Goal: Information Seeking & Learning: Learn about a topic

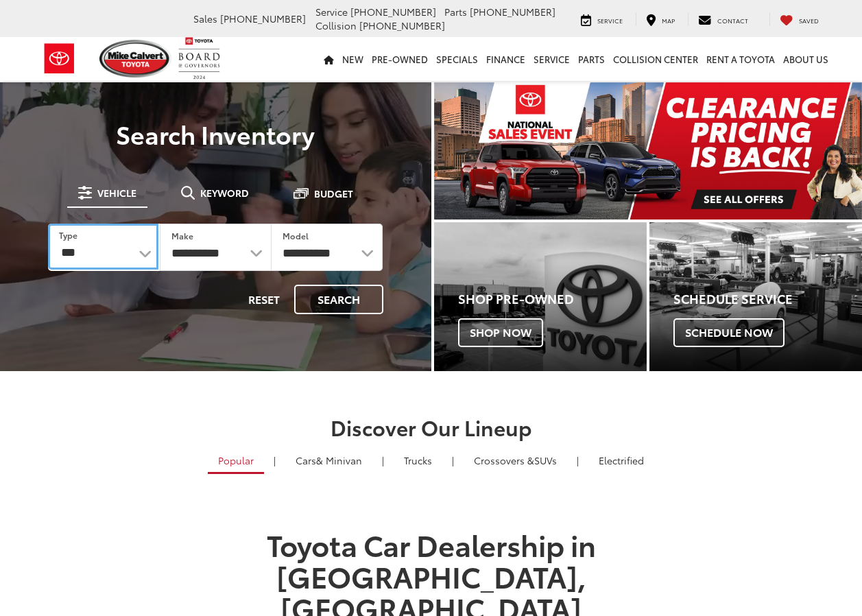
click at [148, 252] on select "*** *** **** *********" at bounding box center [103, 246] width 110 height 46
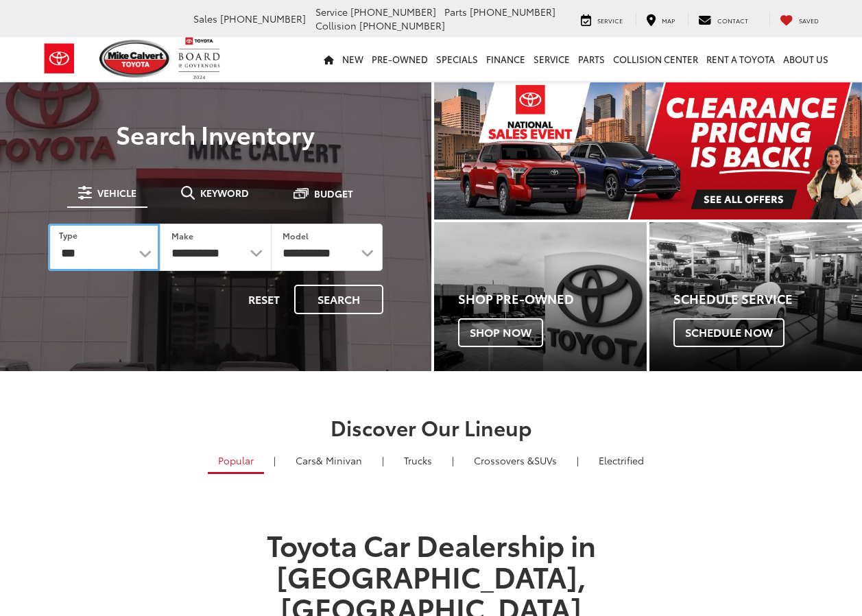
select select "******"
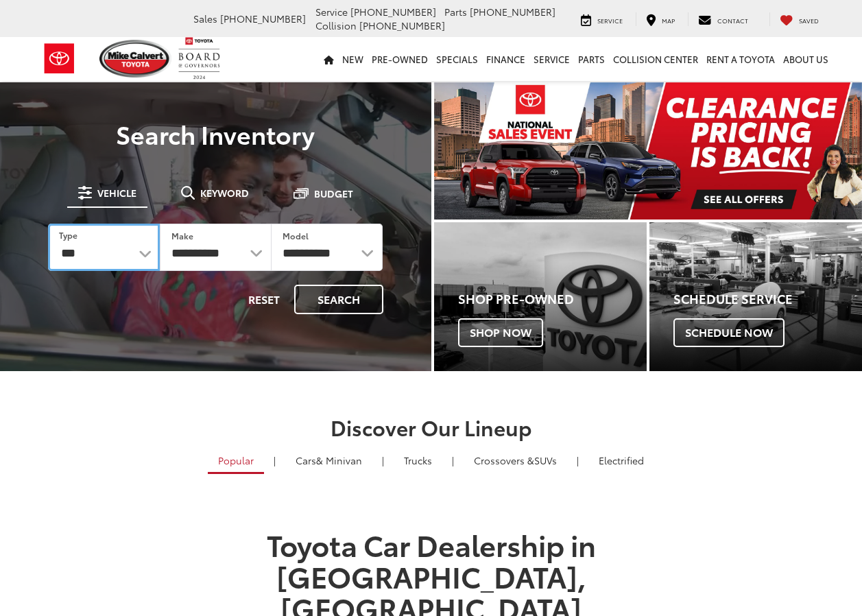
click at [48, 223] on select "*** *** **** *********" at bounding box center [104, 246] width 112 height 47
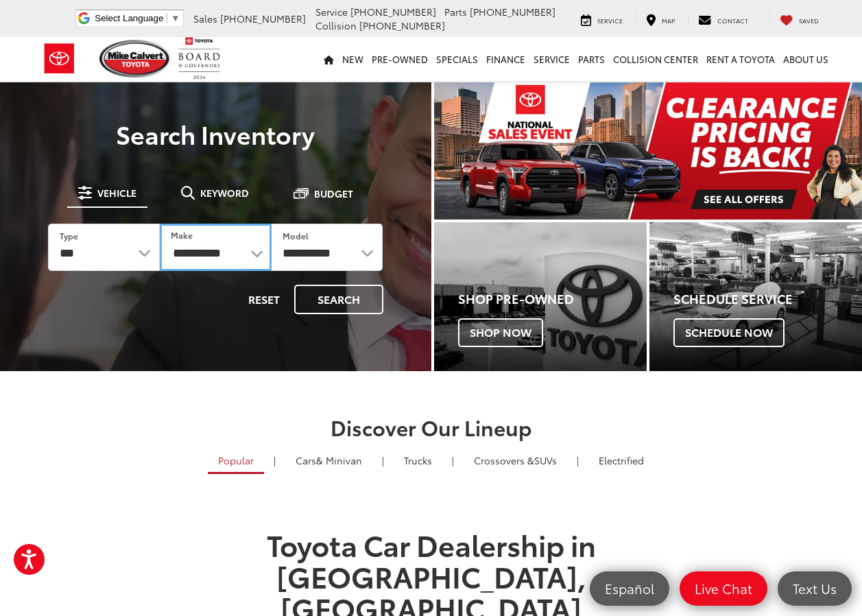
click at [254, 250] on select "**********" at bounding box center [216, 246] width 112 height 47
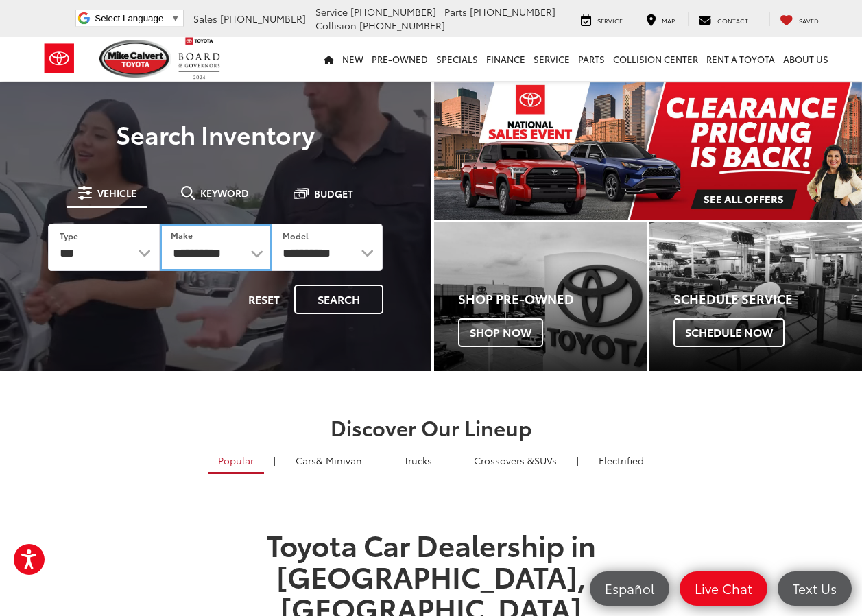
click at [261, 252] on select "**********" at bounding box center [216, 246] width 112 height 47
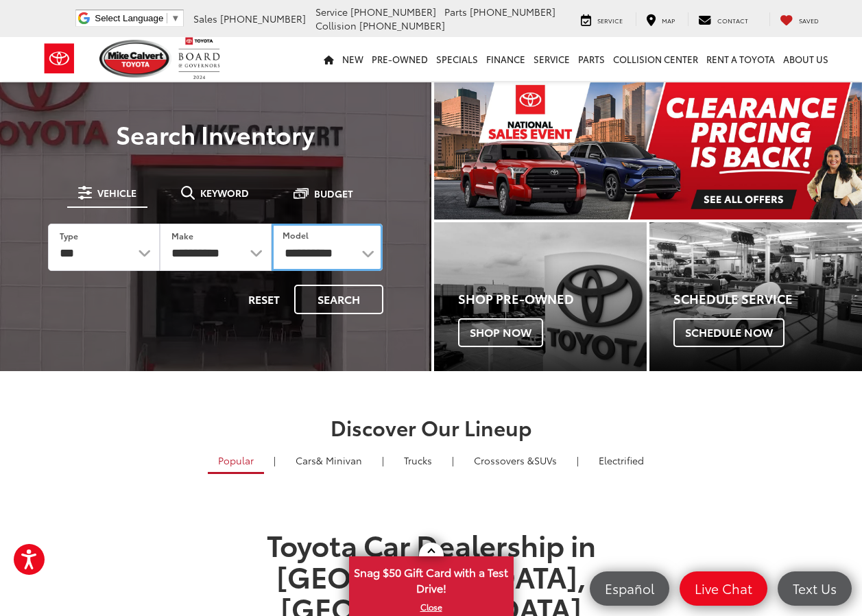
click at [365, 252] on select "**********" at bounding box center [327, 246] width 112 height 47
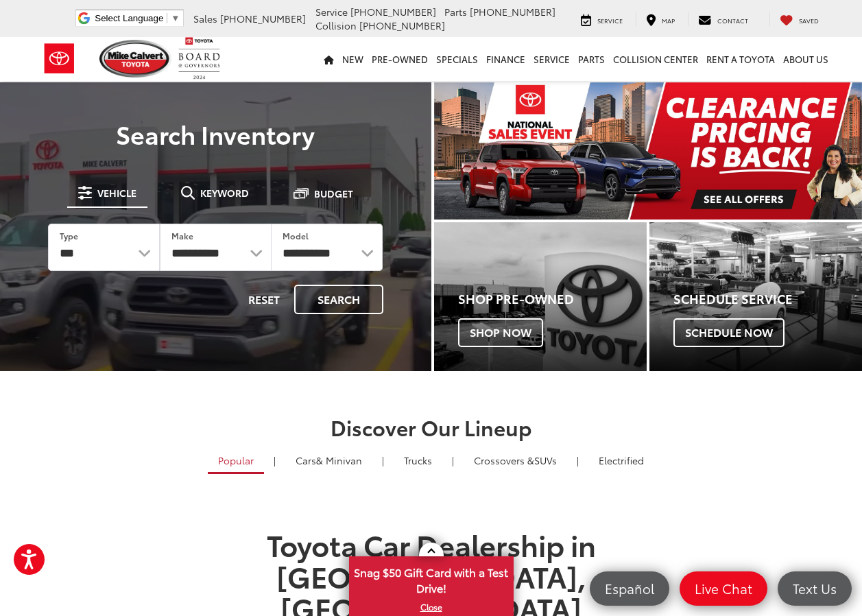
click at [125, 418] on h2 "Discover Our Lineup" at bounding box center [431, 426] width 782 height 23
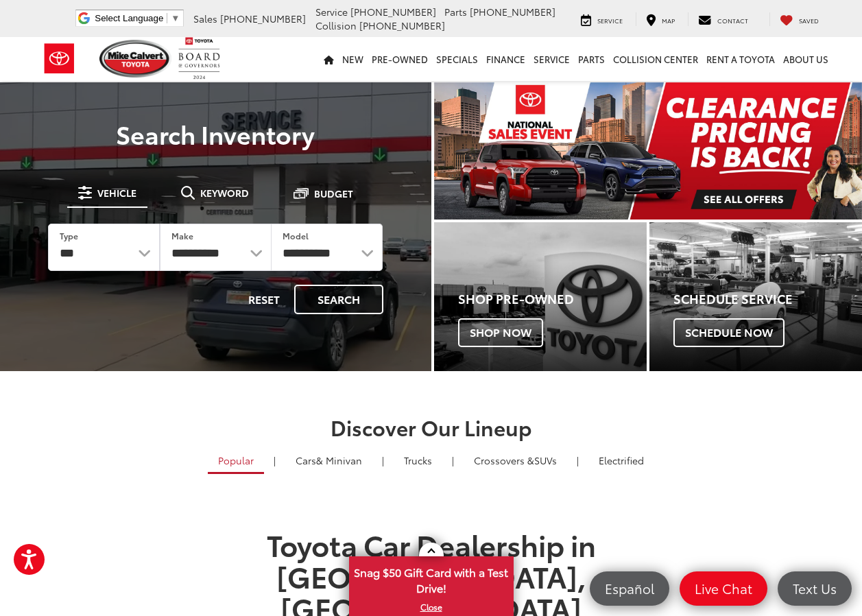
select select "******"
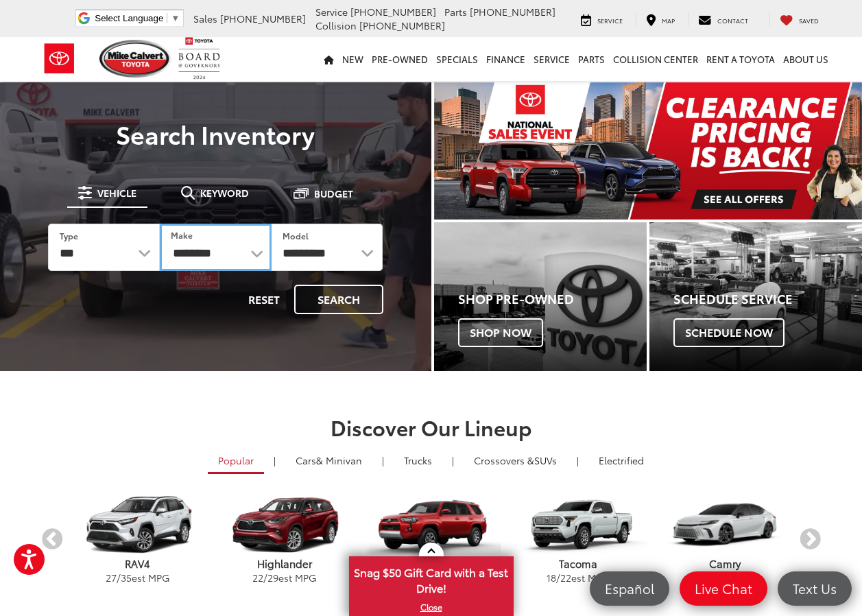
click at [254, 249] on select "******** ******" at bounding box center [216, 246] width 112 height 47
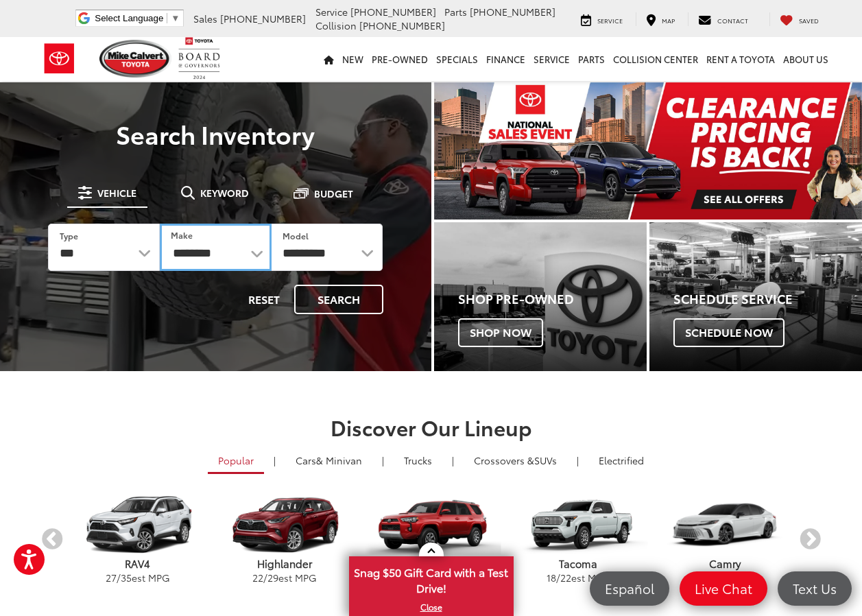
click at [160, 223] on select "******** ******" at bounding box center [216, 246] width 112 height 47
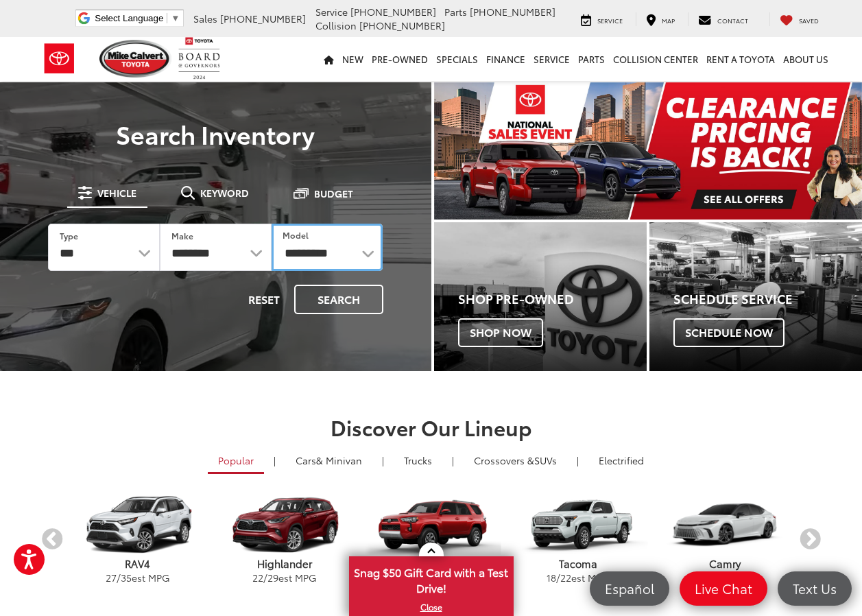
click at [367, 250] on select "**********" at bounding box center [327, 246] width 112 height 47
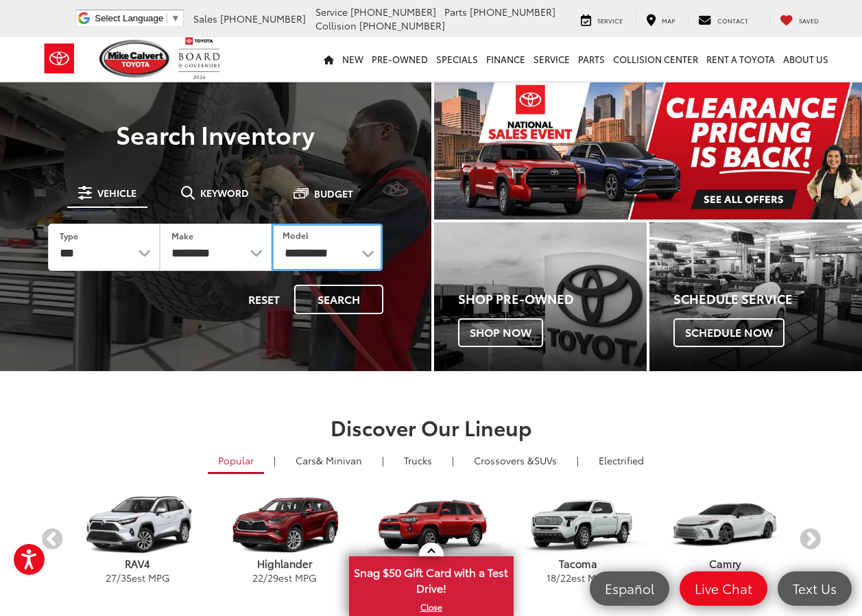
select select "**********"
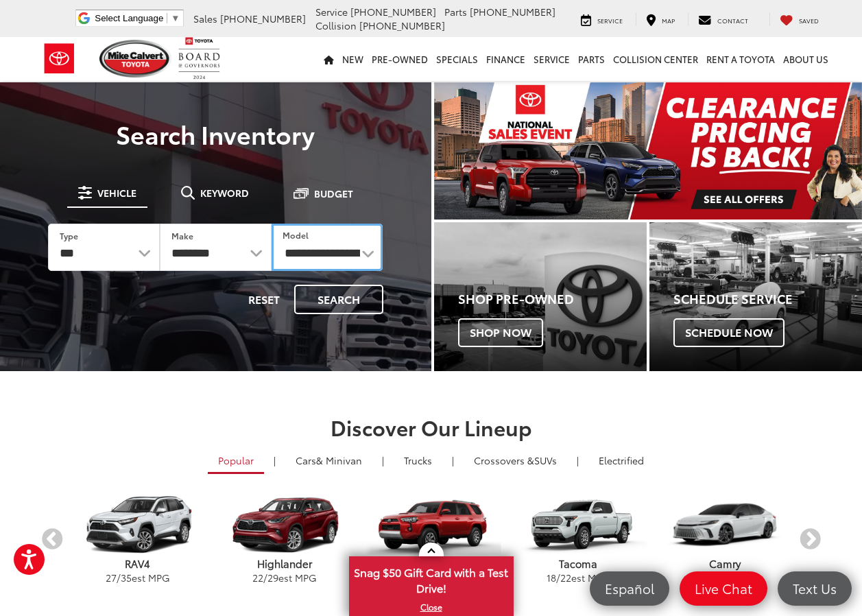
click at [271, 223] on select "**********" at bounding box center [327, 246] width 112 height 47
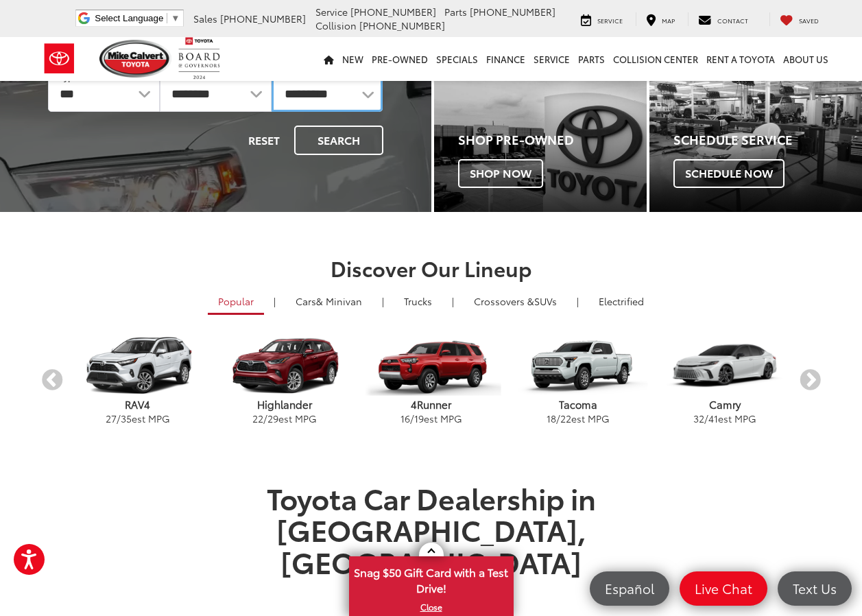
scroll to position [137, 0]
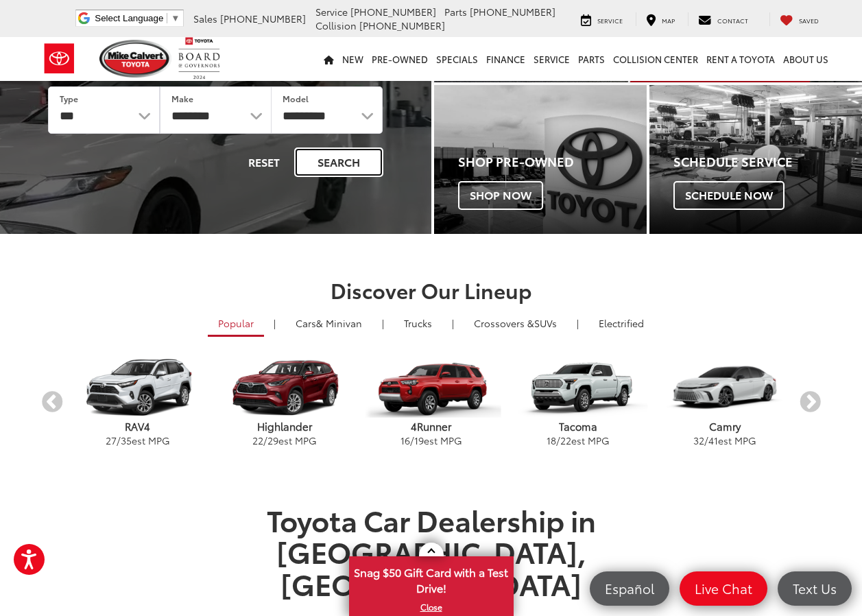
click at [363, 152] on button "Search" at bounding box center [338, 161] width 89 height 29
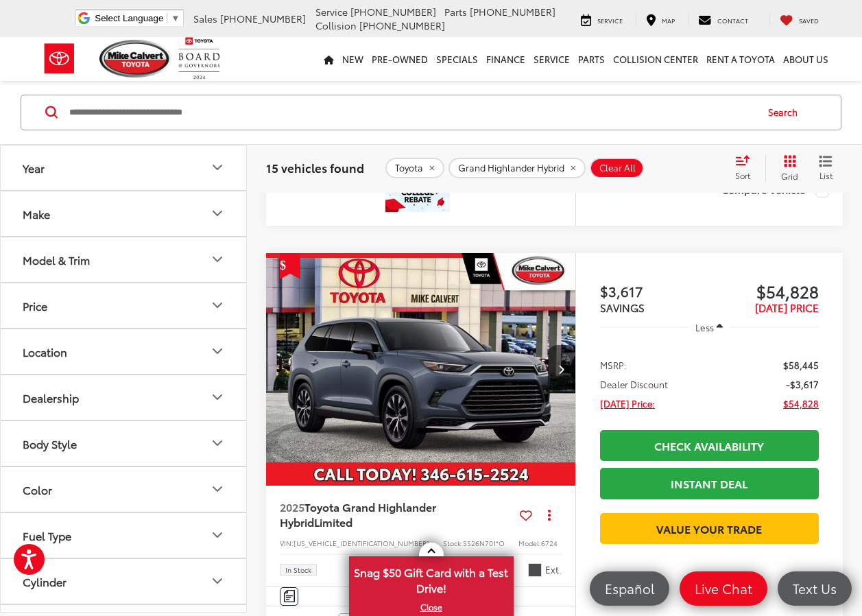
scroll to position [548, 0]
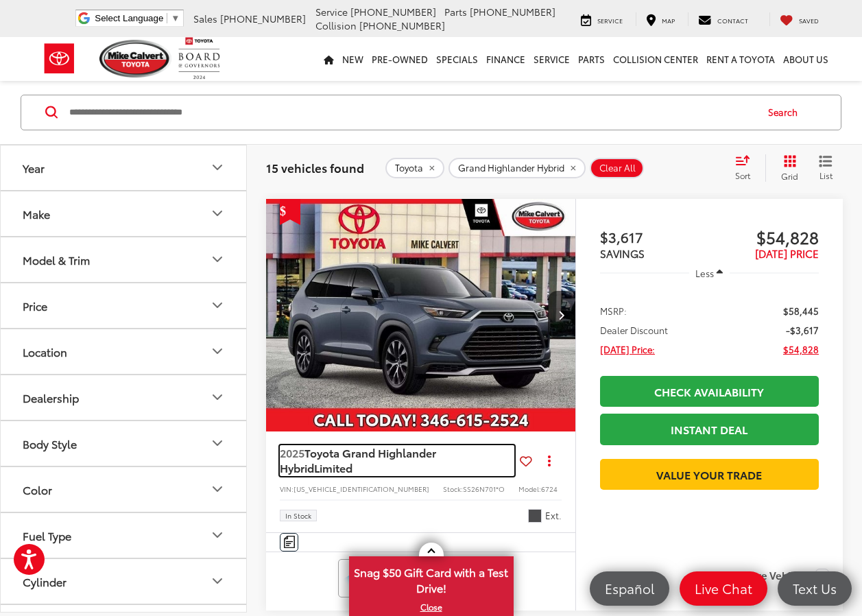
click at [382, 475] on span "Toyota Grand Highlander Hybrid" at bounding box center [358, 459] width 156 height 31
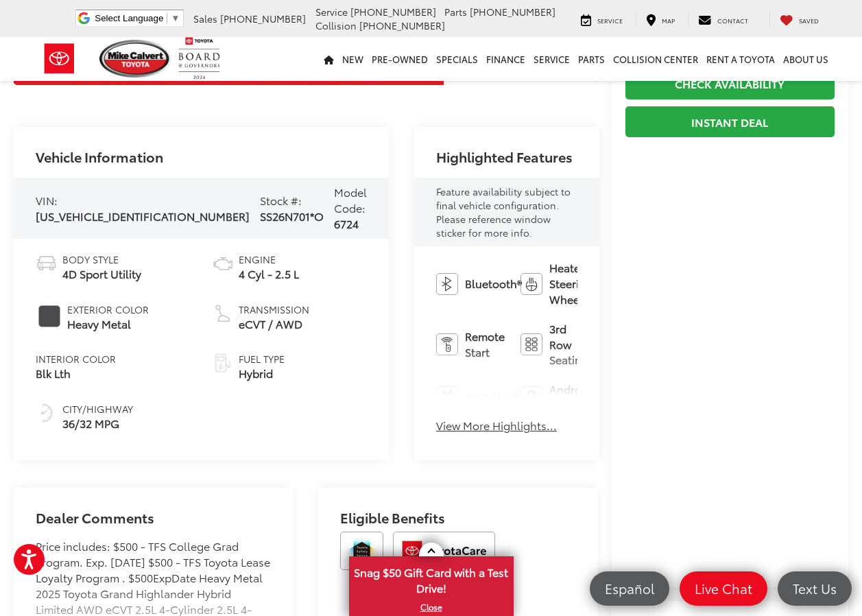
scroll to position [503, 0]
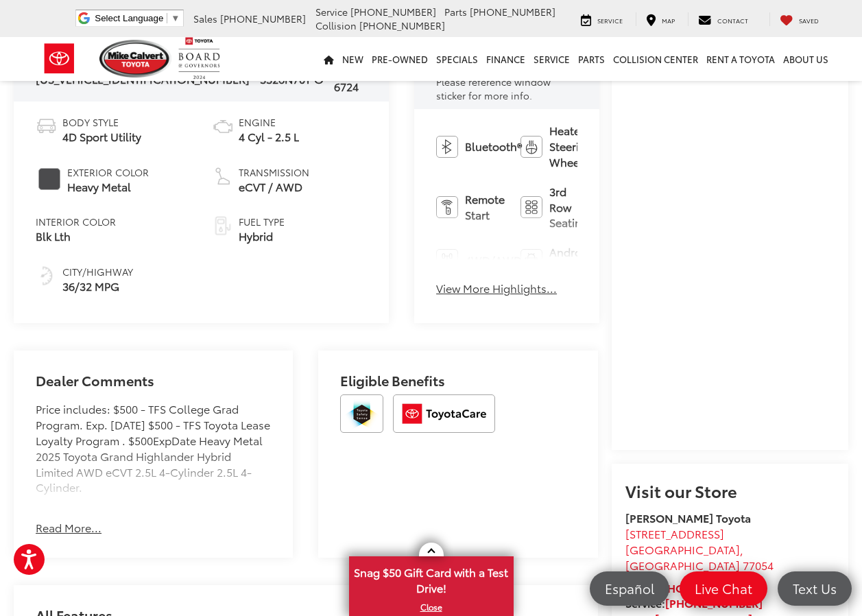
click at [436, 280] on button "View More Highlights..." at bounding box center [496, 288] width 121 height 16
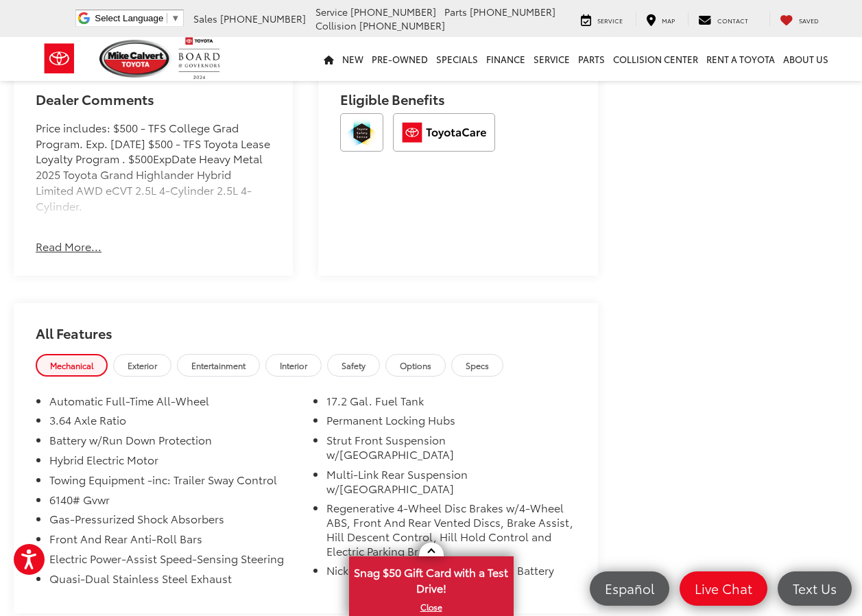
scroll to position [1234, 0]
click at [427, 359] on span "Options" at bounding box center [416, 365] width 32 height 12
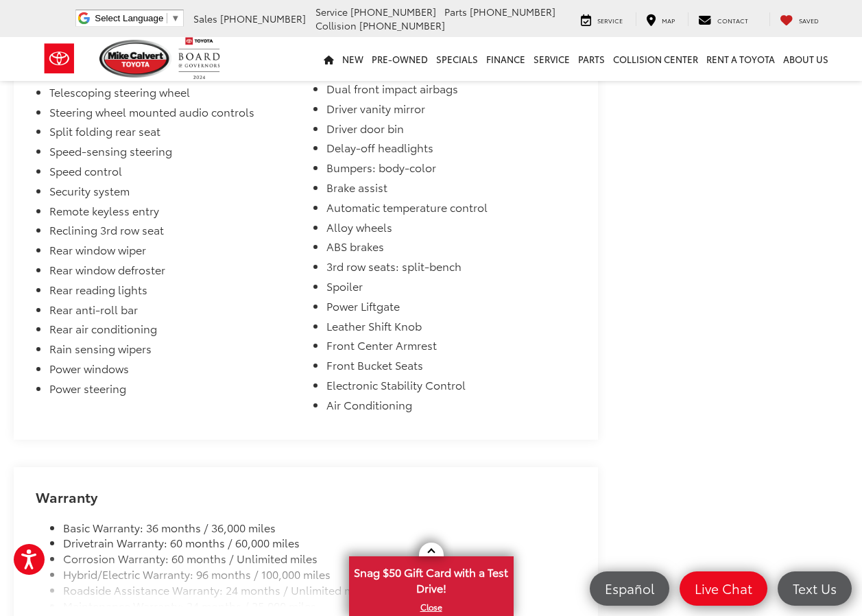
scroll to position [2194, 0]
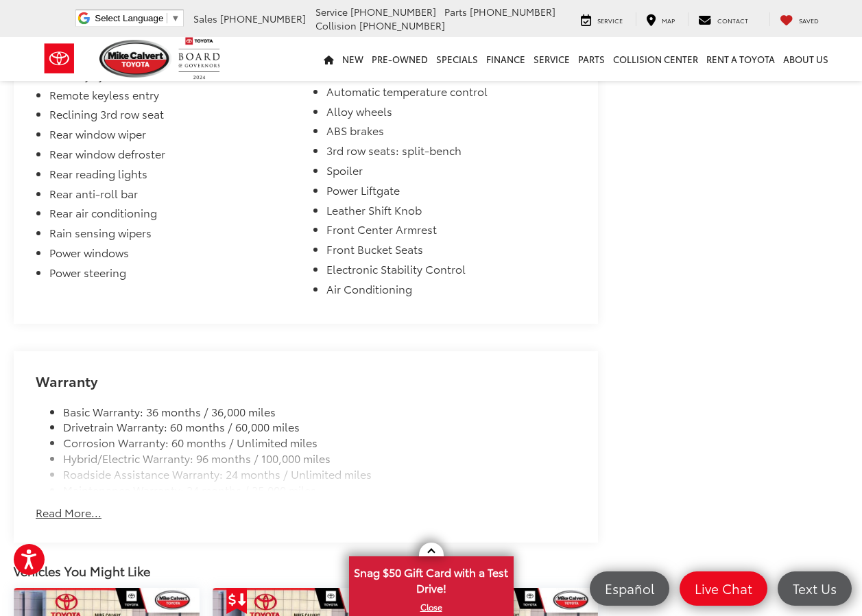
click at [82, 505] on button "Read More..." at bounding box center [69, 513] width 66 height 16
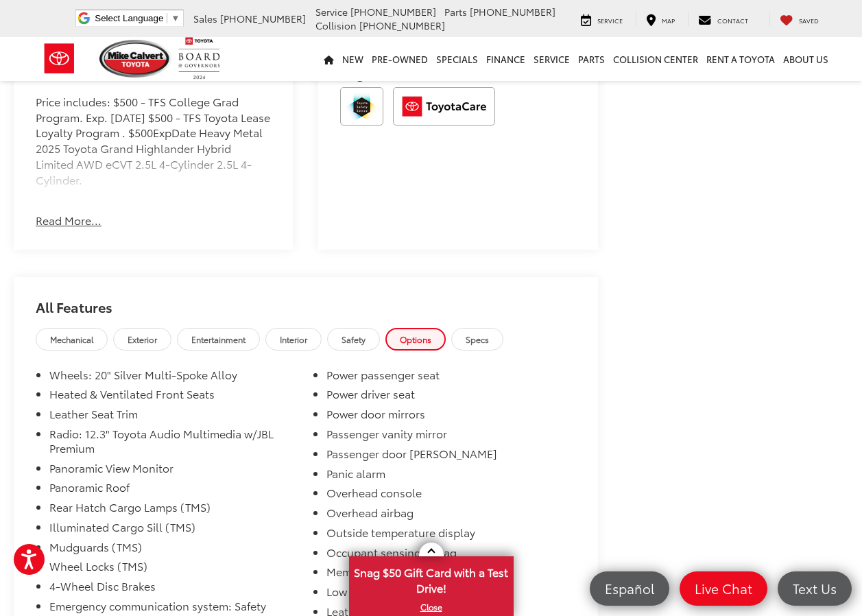
scroll to position [1143, 0]
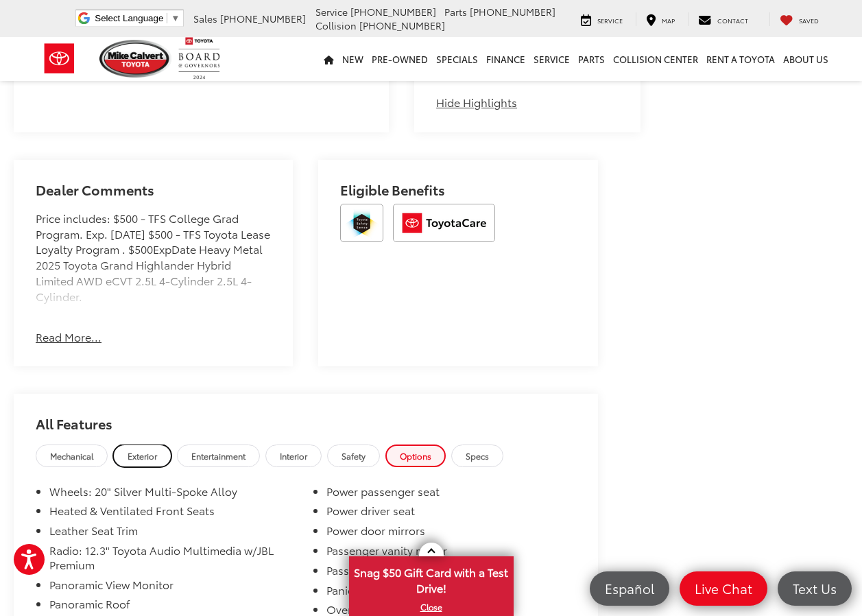
click at [138, 450] on span "Exterior" at bounding box center [142, 456] width 29 height 12
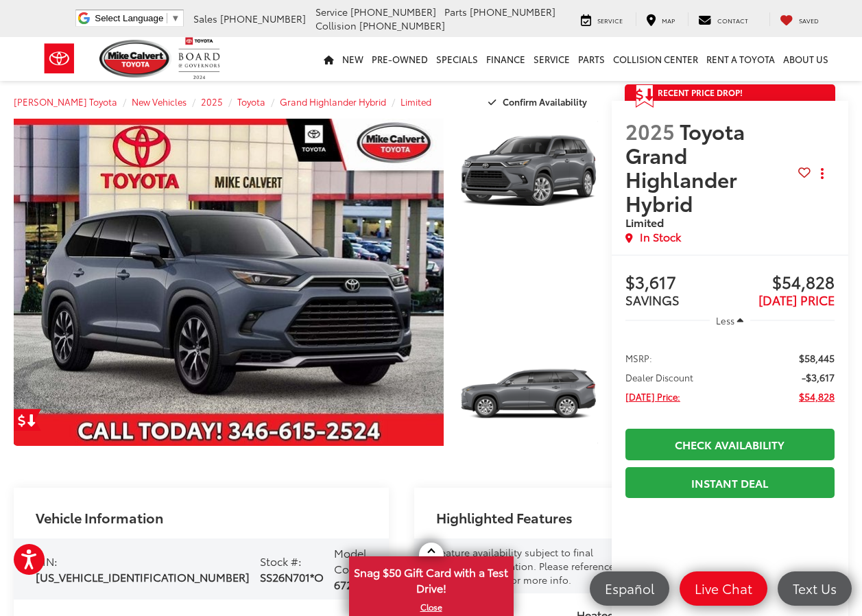
scroll to position [0, 0]
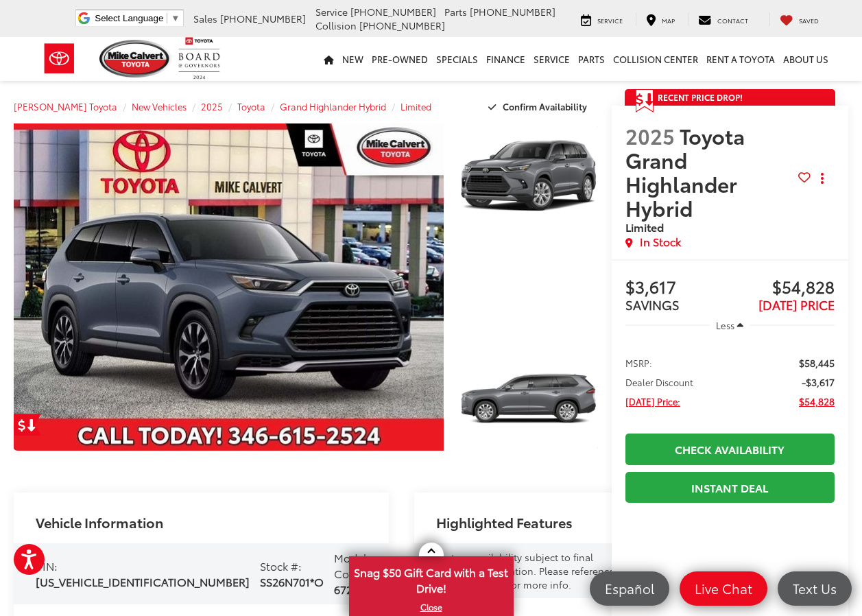
click at [598, 463] on div "Recent Price Drop! Reduced by $3,617 since Jul 16, 2025 Get a Price Drop Alert …" at bounding box center [723, 356] width 250 height 535
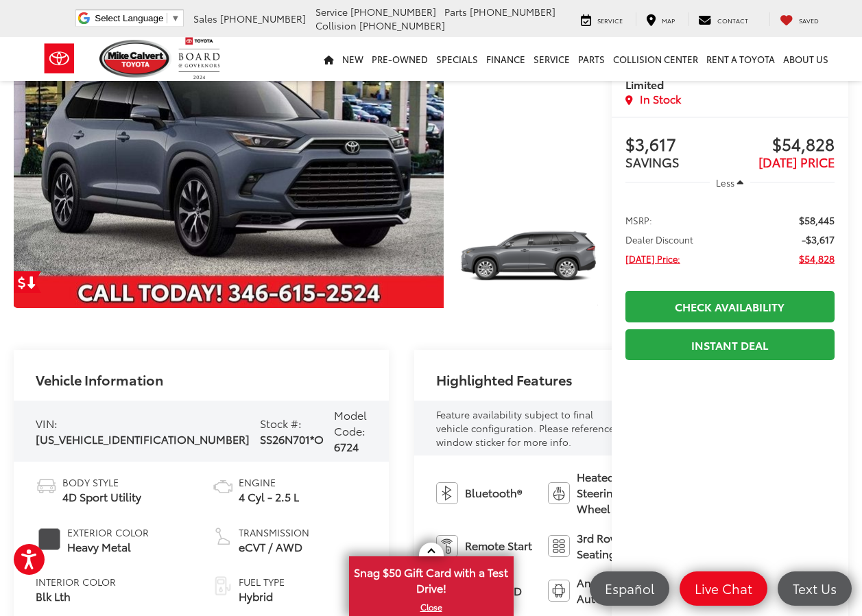
scroll to position [228, 0]
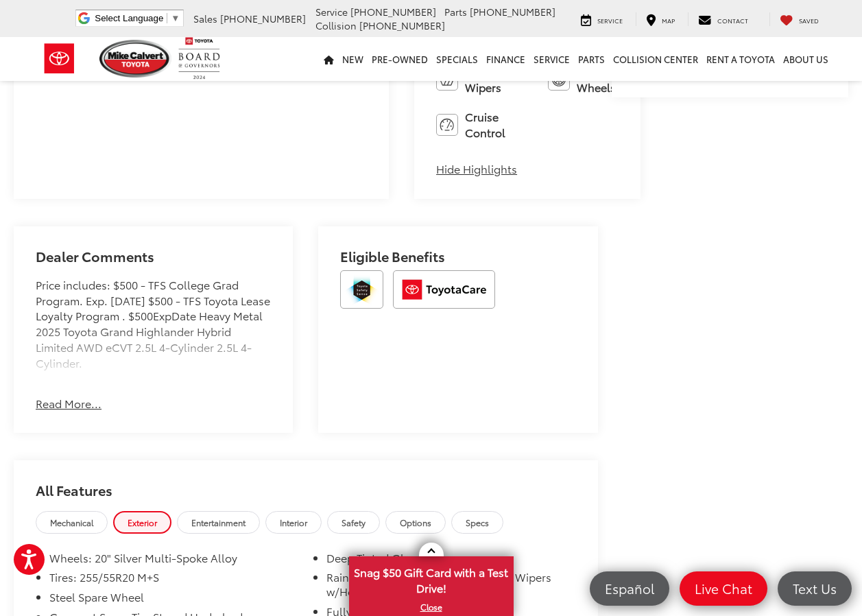
scroll to position [1097, 0]
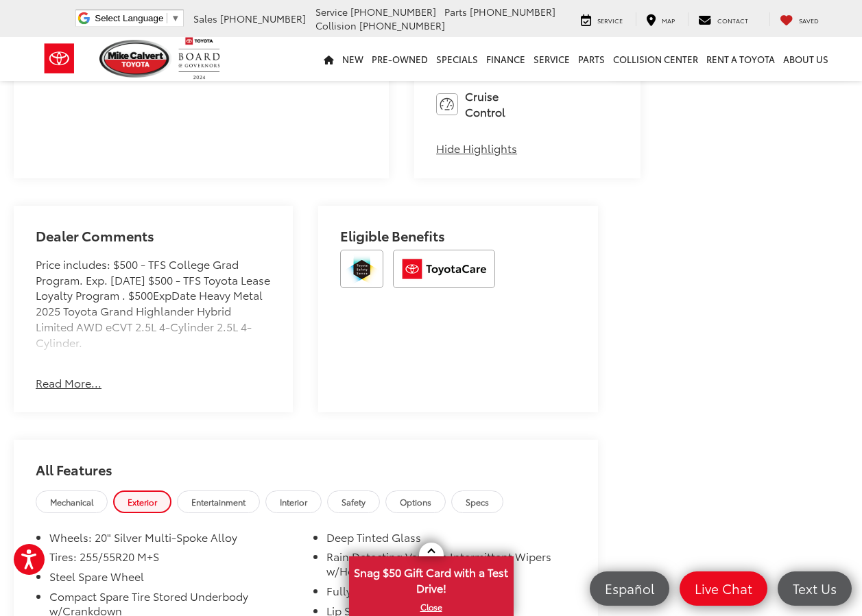
click at [82, 375] on button "Read More..." at bounding box center [69, 383] width 66 height 16
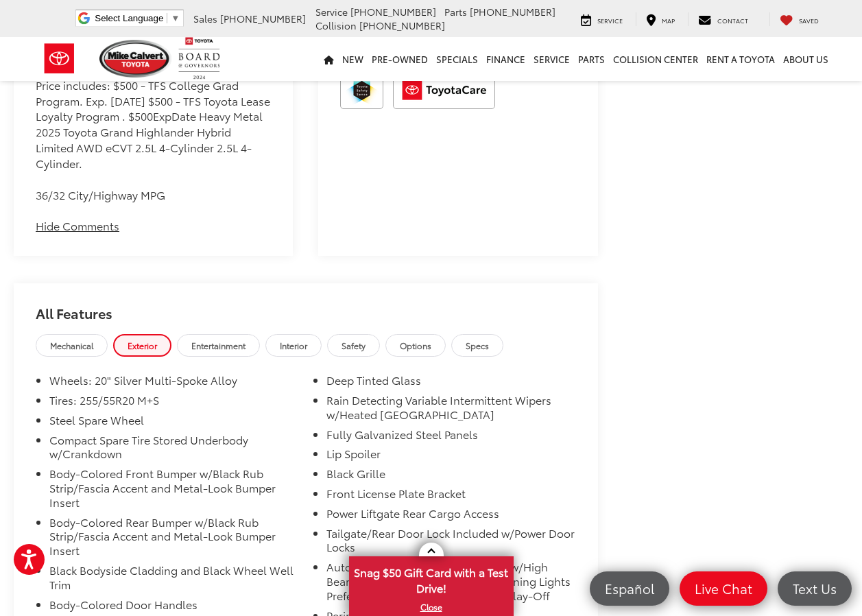
scroll to position [1280, 0]
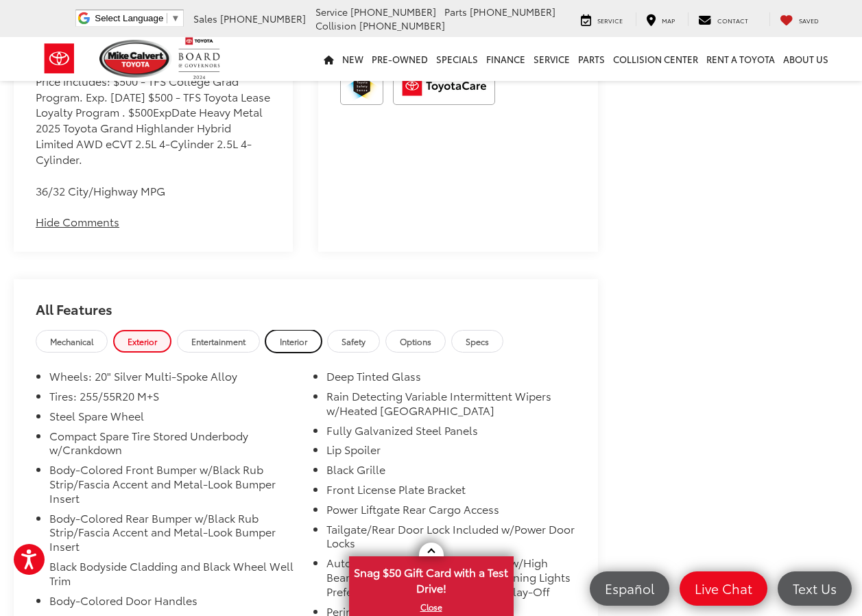
click at [295, 335] on span "Interior" at bounding box center [293, 341] width 27 height 12
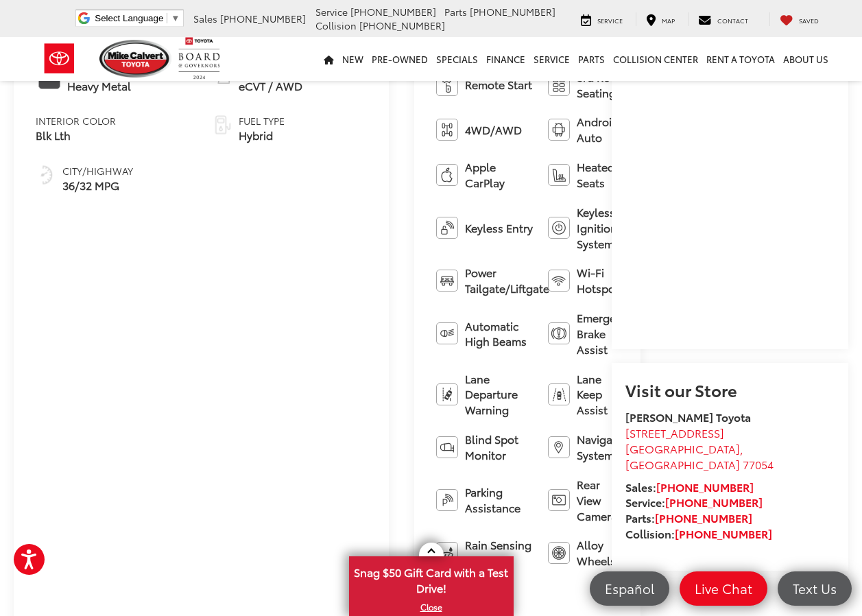
scroll to position [1563, 0]
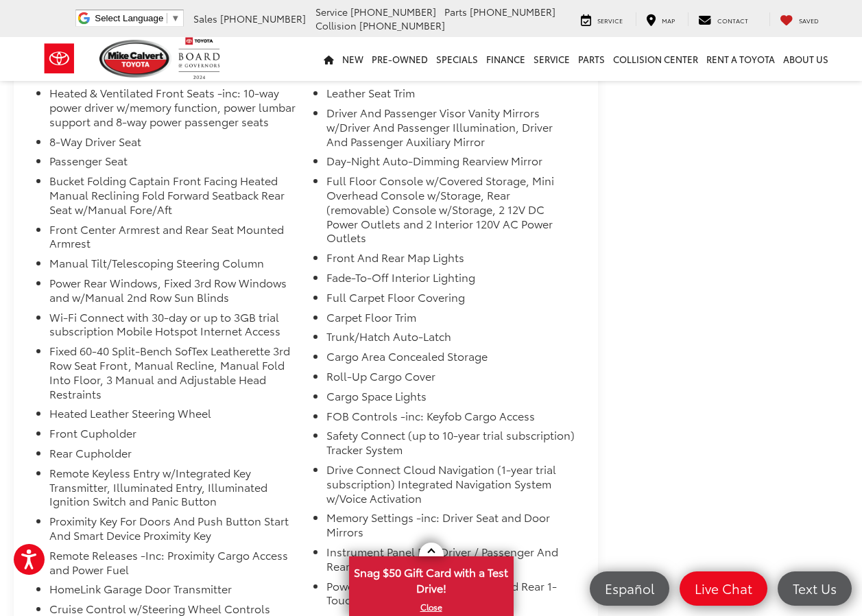
click at [579, 289] on div "Mike Calvert Toyota New Vehicles 2025 Toyota Grand Highlander Hybrid Limited Co…" at bounding box center [431, 121] width 862 height 3233
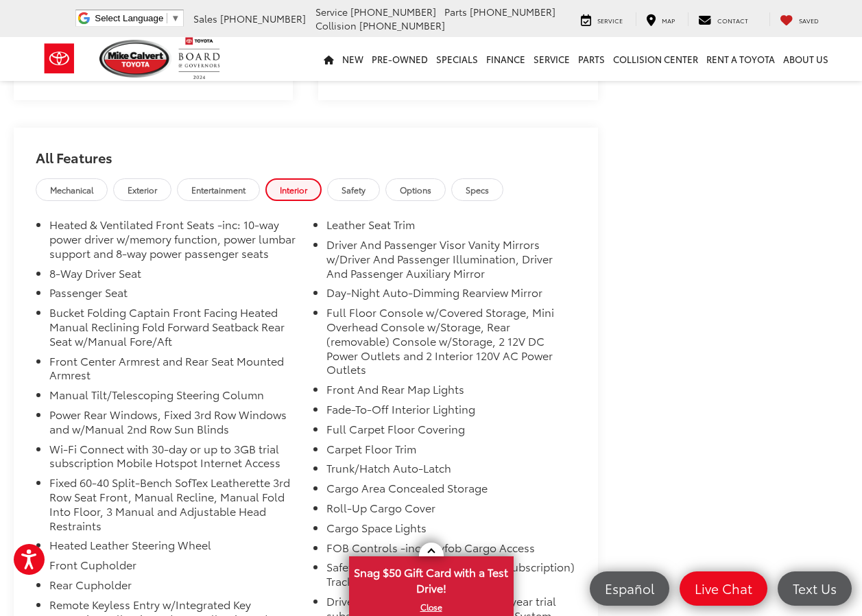
scroll to position [1426, 0]
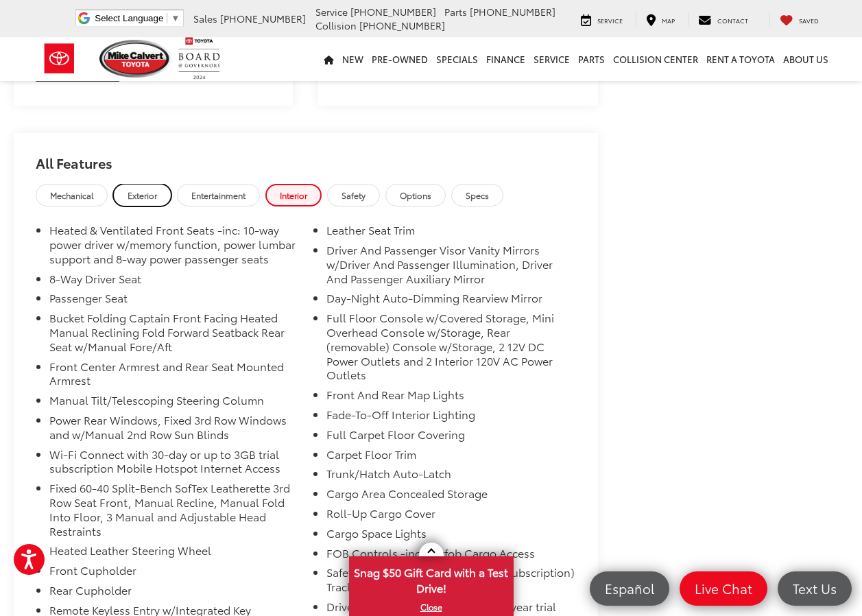
click at [141, 189] on span "Exterior" at bounding box center [142, 195] width 29 height 12
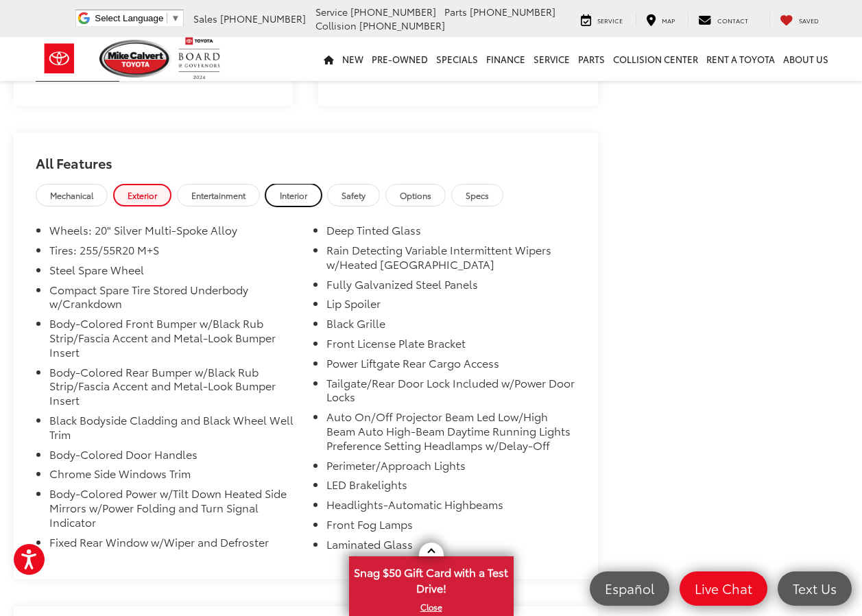
click at [304, 189] on span "Interior" at bounding box center [293, 195] width 27 height 12
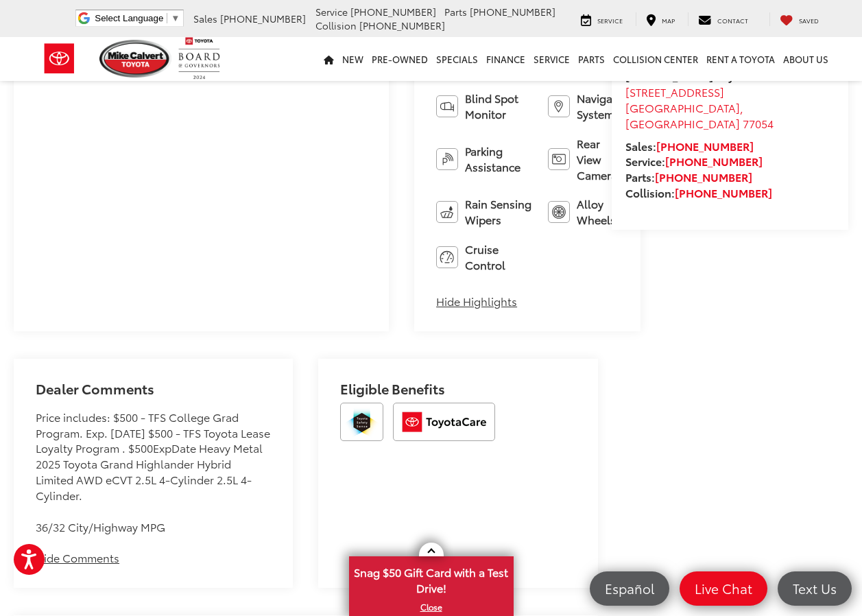
scroll to position [923, 0]
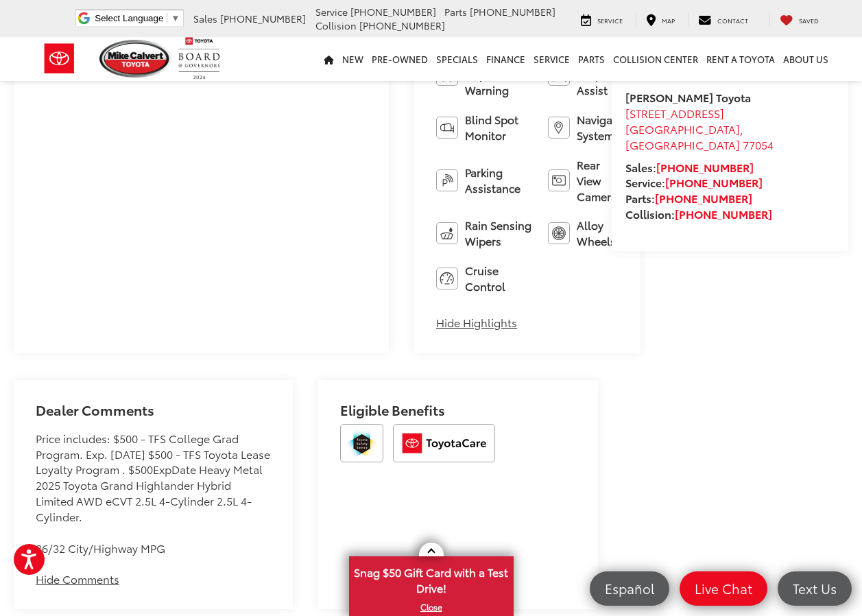
click at [436, 315] on button "Hide Highlights" at bounding box center [476, 323] width 81 height 16
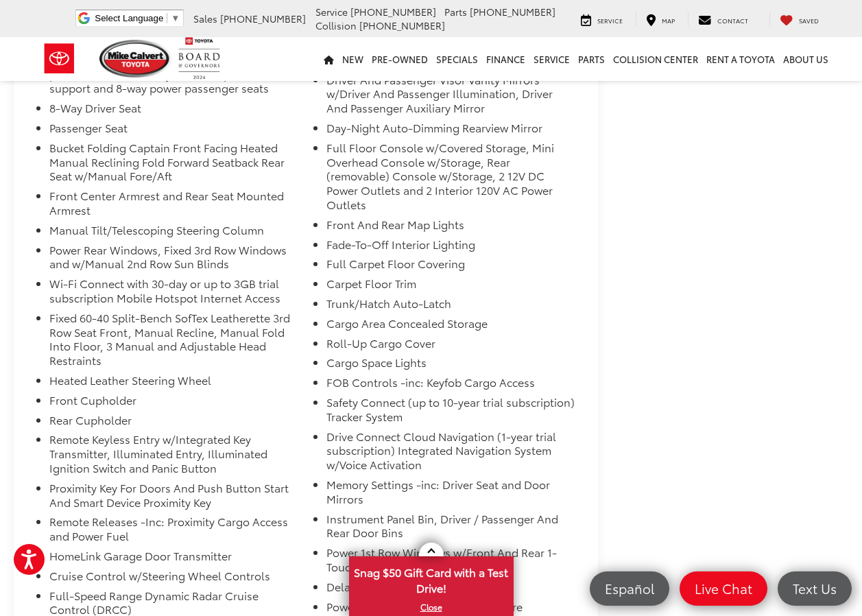
scroll to position [1015, 0]
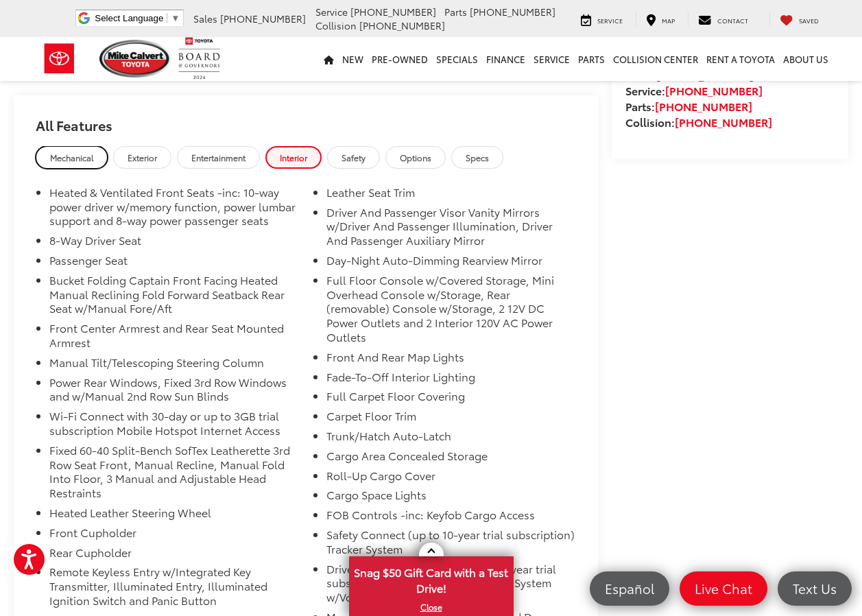
click at [66, 152] on span "Mechanical" at bounding box center [71, 158] width 43 height 12
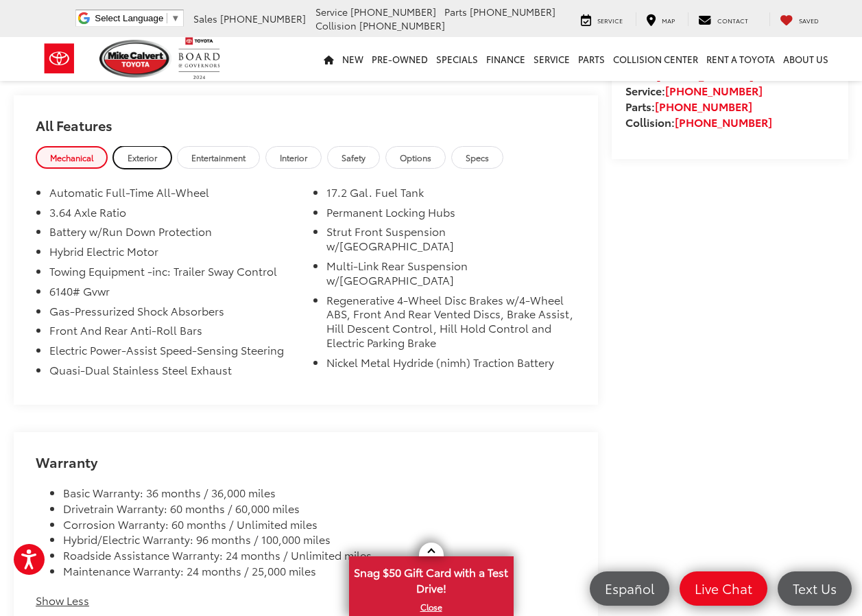
click at [136, 152] on span "Exterior" at bounding box center [142, 158] width 29 height 12
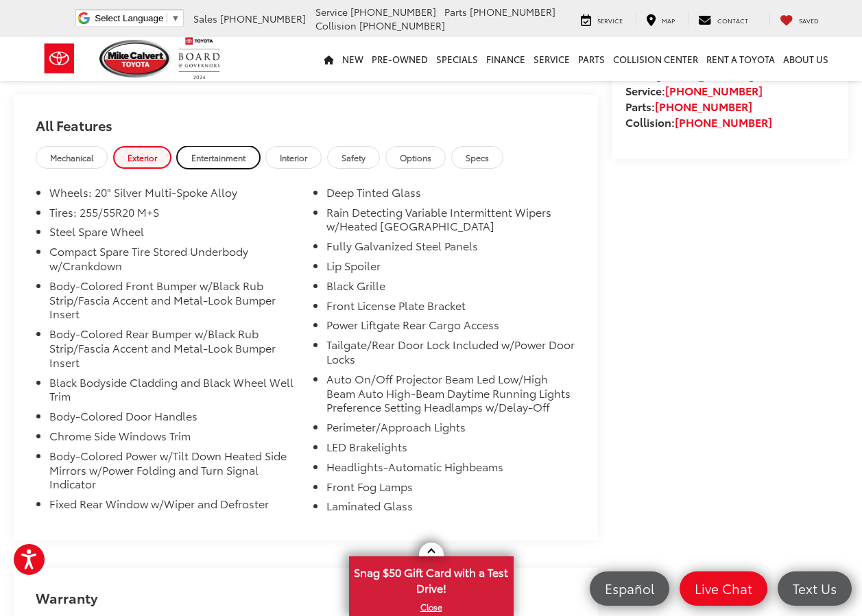
click at [237, 152] on span "Entertainment" at bounding box center [218, 158] width 54 height 12
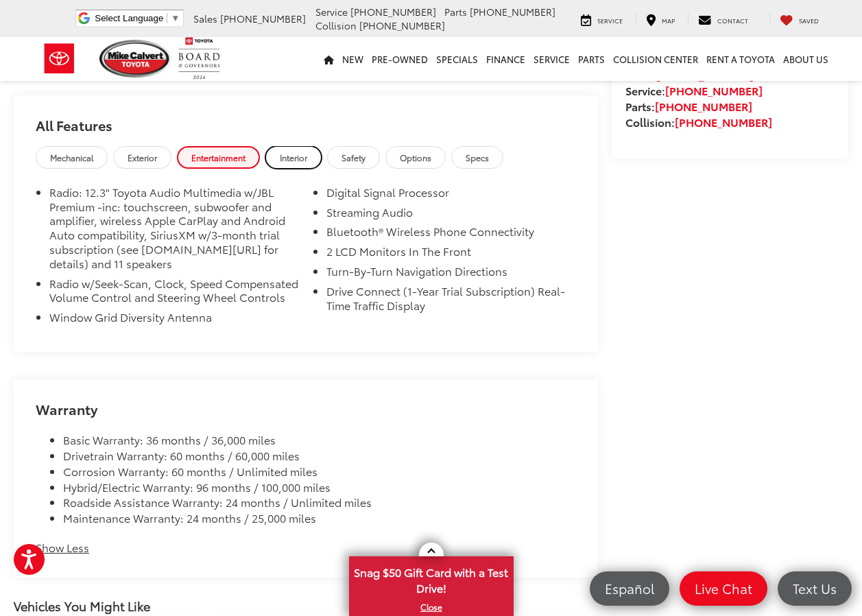
click at [291, 155] on span "Interior" at bounding box center [293, 158] width 27 height 12
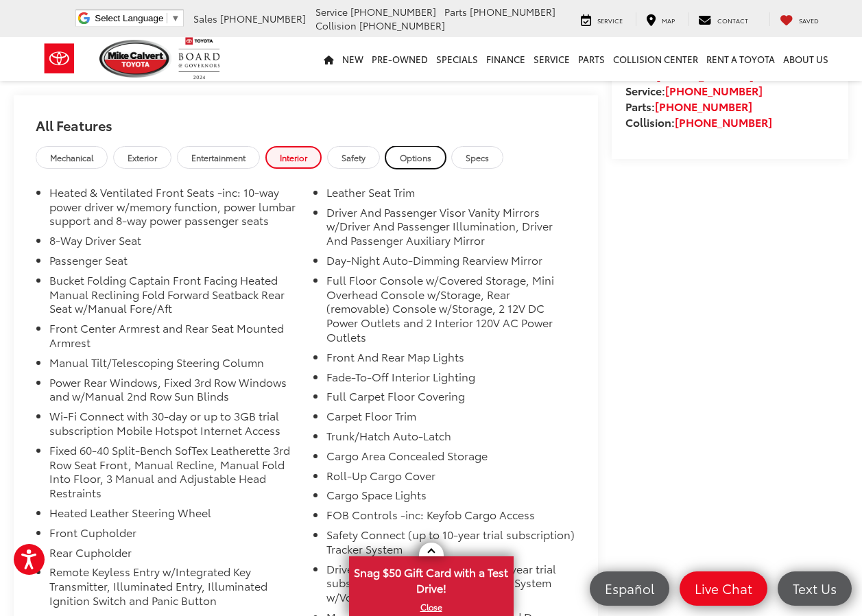
click at [419, 152] on span "Options" at bounding box center [416, 158] width 32 height 12
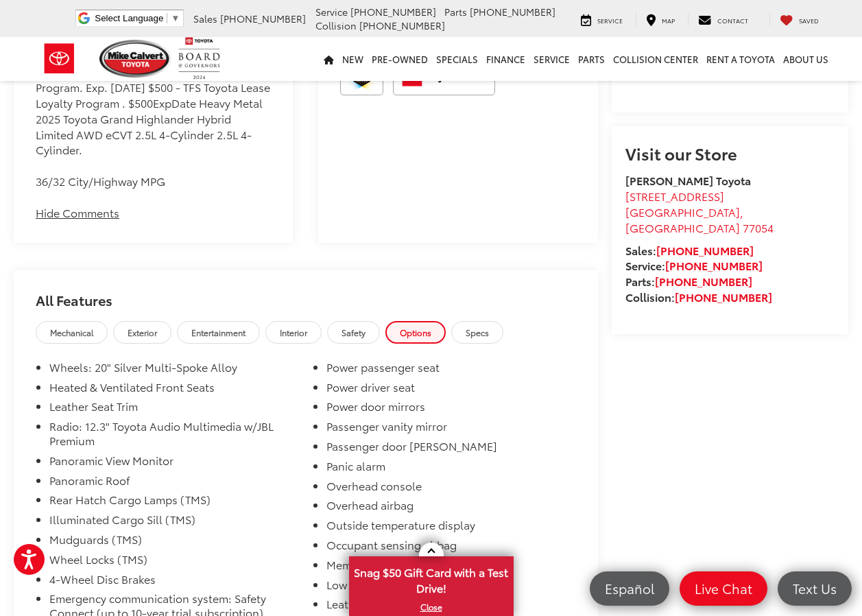
scroll to position [786, 0]
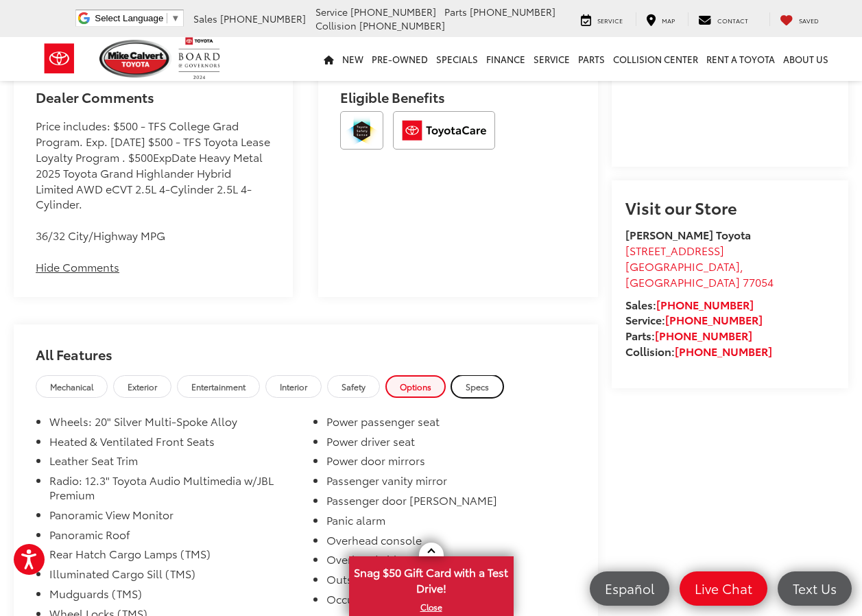
click at [494, 382] on link "Specs" at bounding box center [477, 386] width 52 height 23
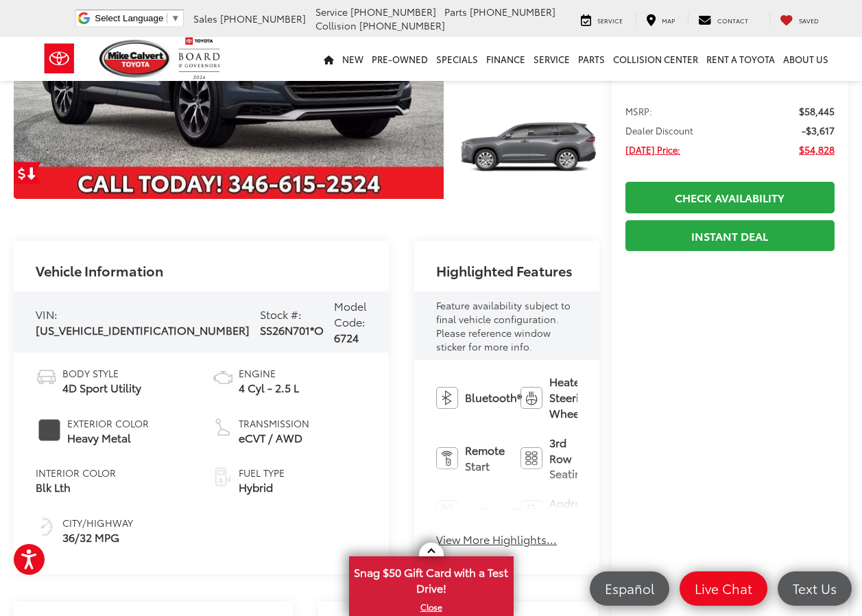
scroll to position [252, 0]
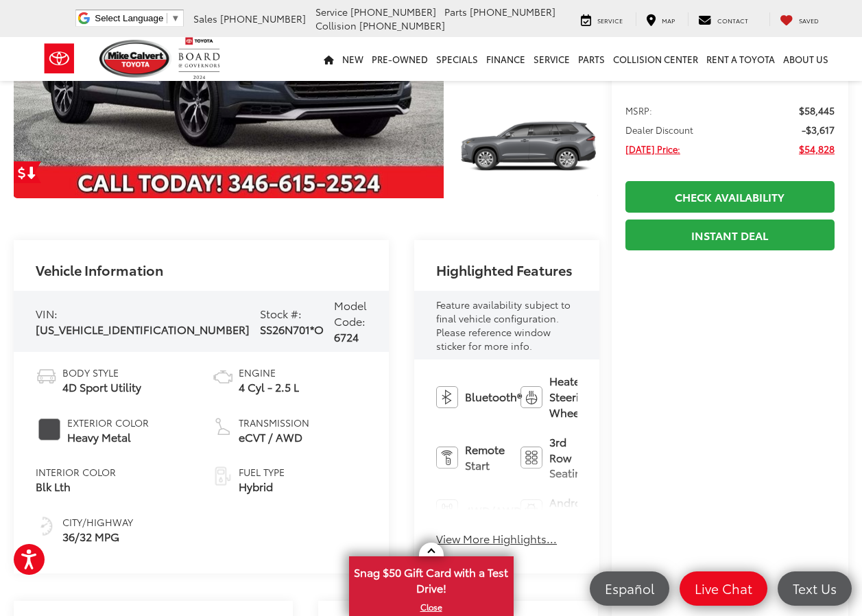
click at [436, 531] on button "View More Highlights..." at bounding box center [496, 539] width 121 height 16
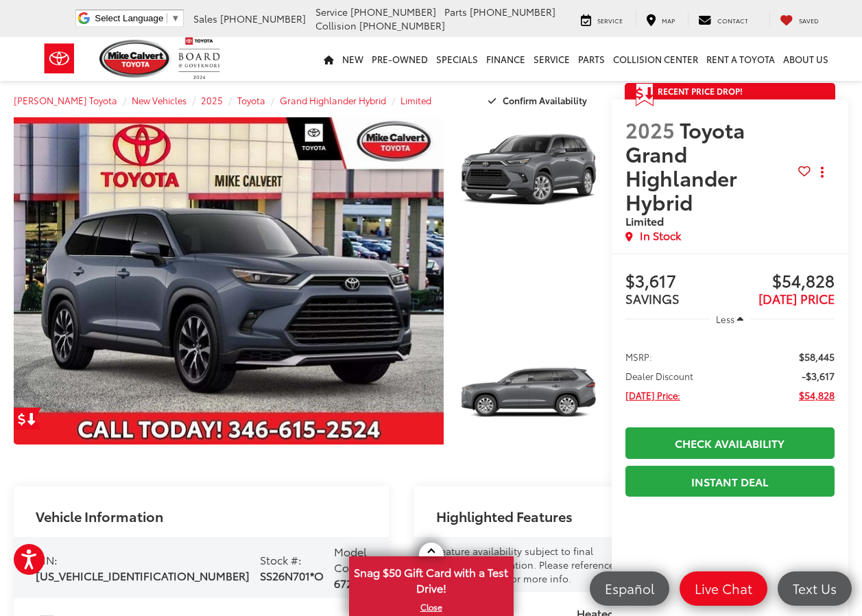
scroll to position [0, 0]
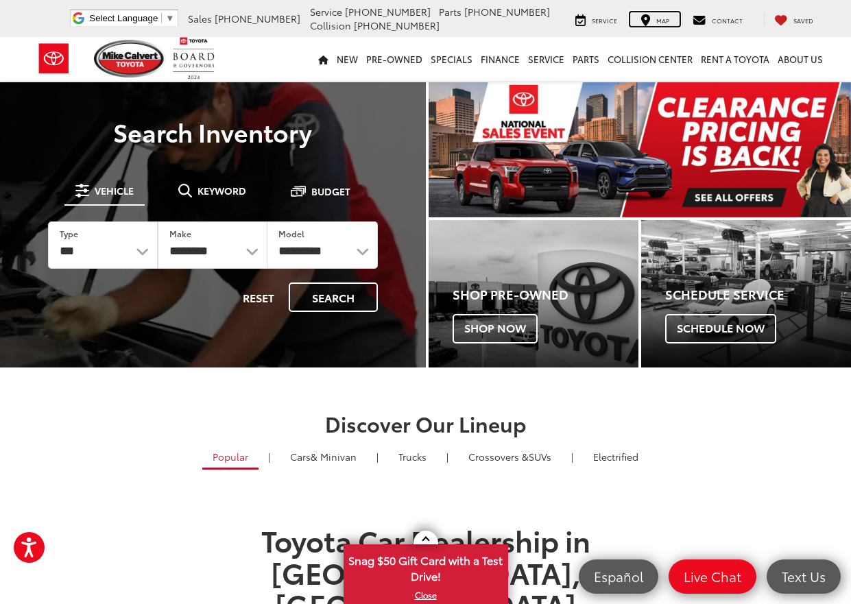
click at [664, 19] on span "Map" at bounding box center [662, 20] width 13 height 9
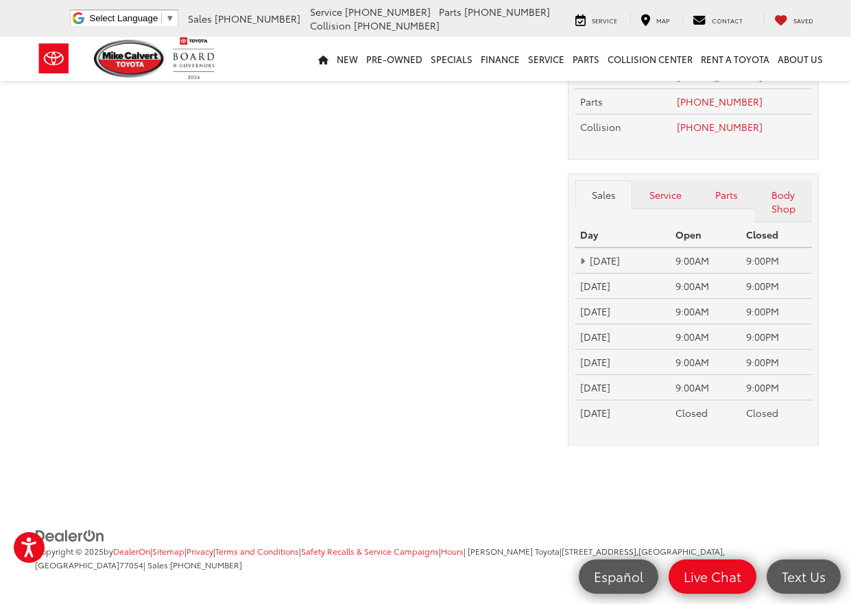
scroll to position [119, 0]
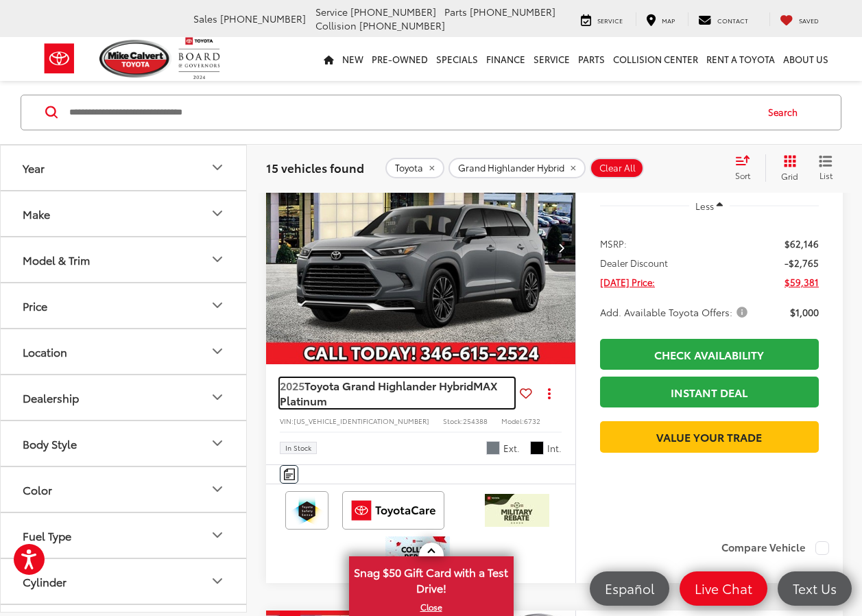
click at [435, 387] on span "Toyota Grand Highlander Hybrid" at bounding box center [388, 385] width 169 height 16
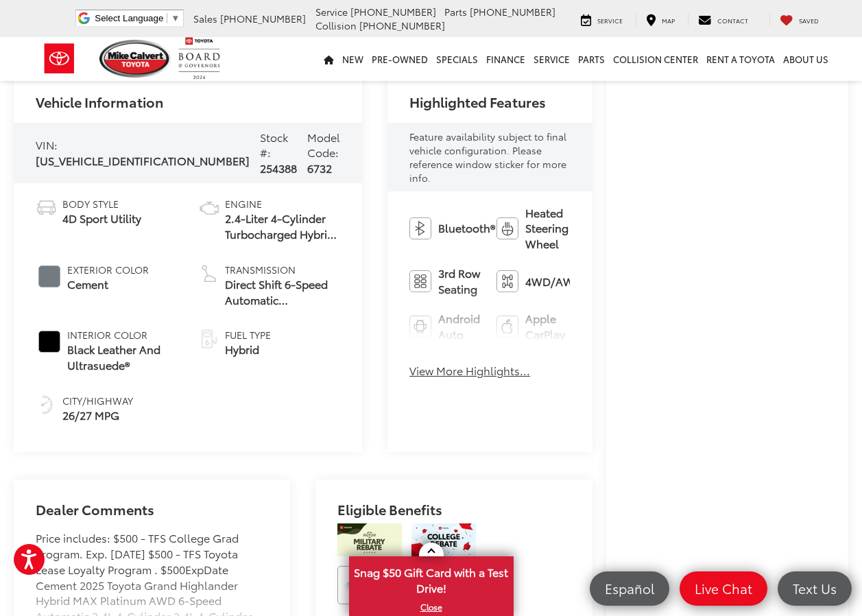
scroll to position [457, 0]
click at [409, 361] on button "View More Highlights..." at bounding box center [469, 369] width 121 height 16
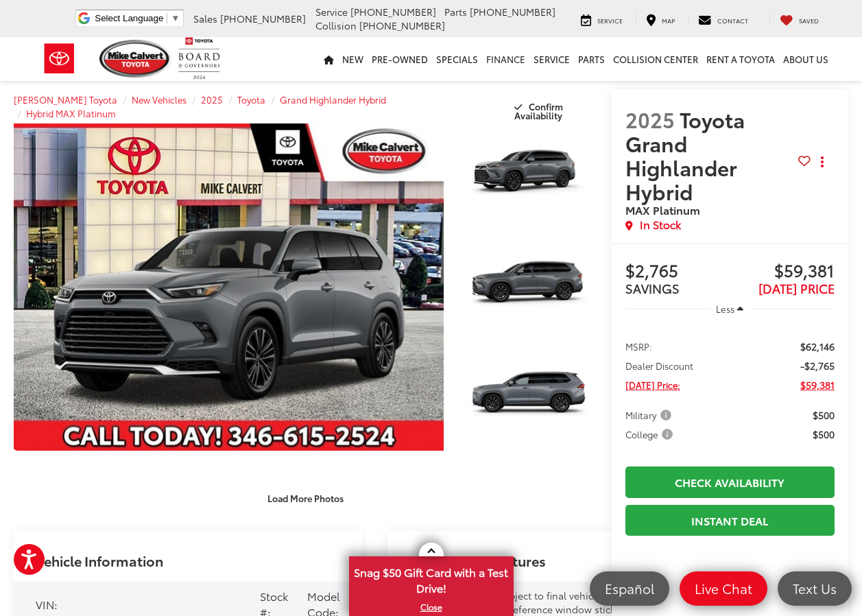
scroll to position [619, 0]
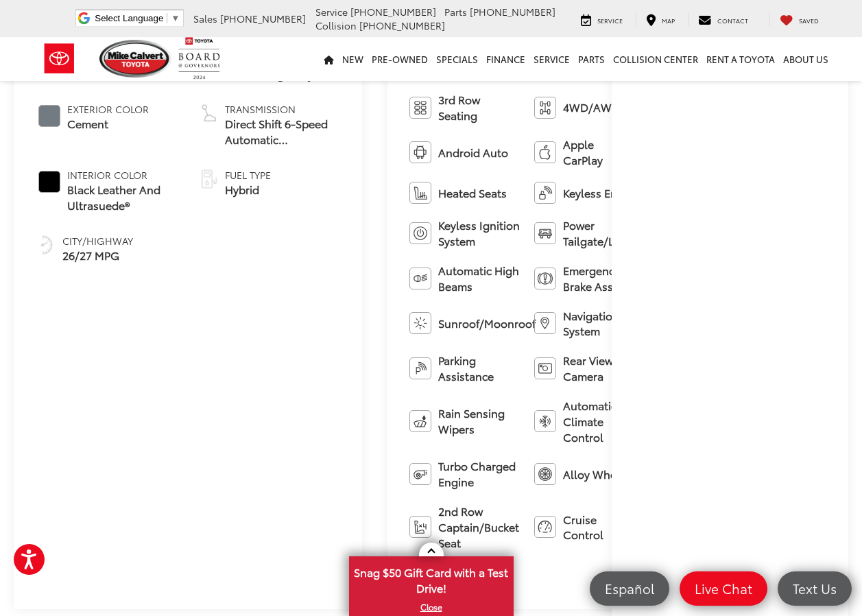
click at [612, 293] on div "Buy $2,765 SAVINGS $59,381 TODAY'S PRICE Less MSRP: $62,146 Dealer Discount -$2…" at bounding box center [730, 260] width 237 height 1272
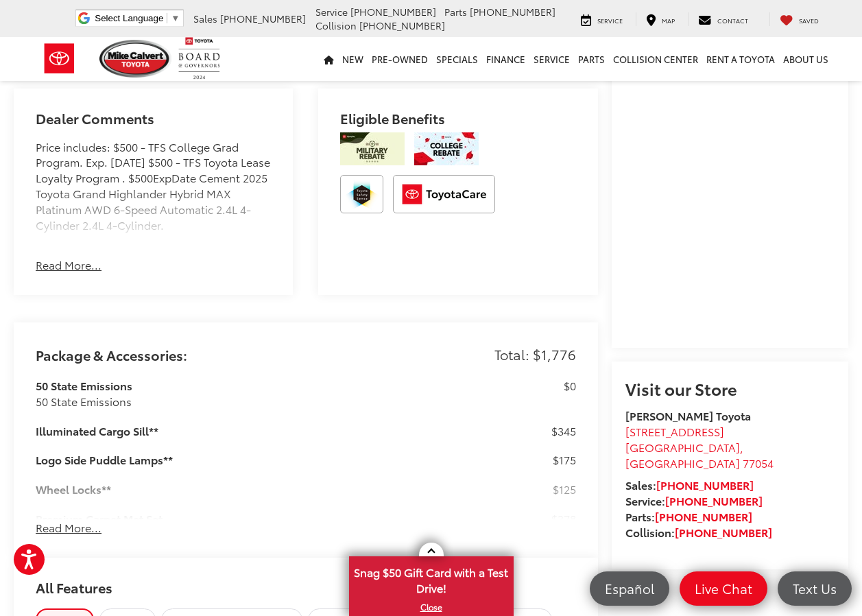
scroll to position [1168, 0]
click at [80, 519] on button "Read More..." at bounding box center [69, 527] width 66 height 16
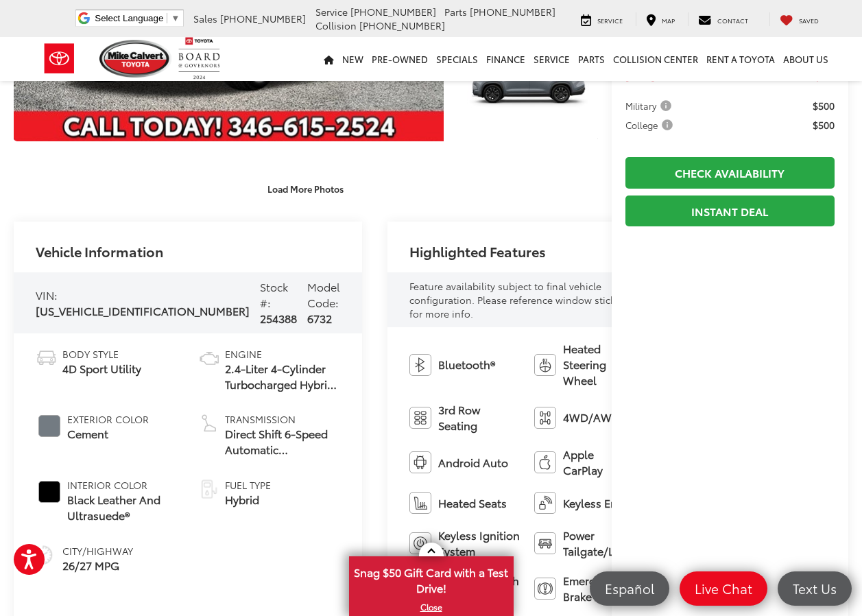
scroll to position [320, 0]
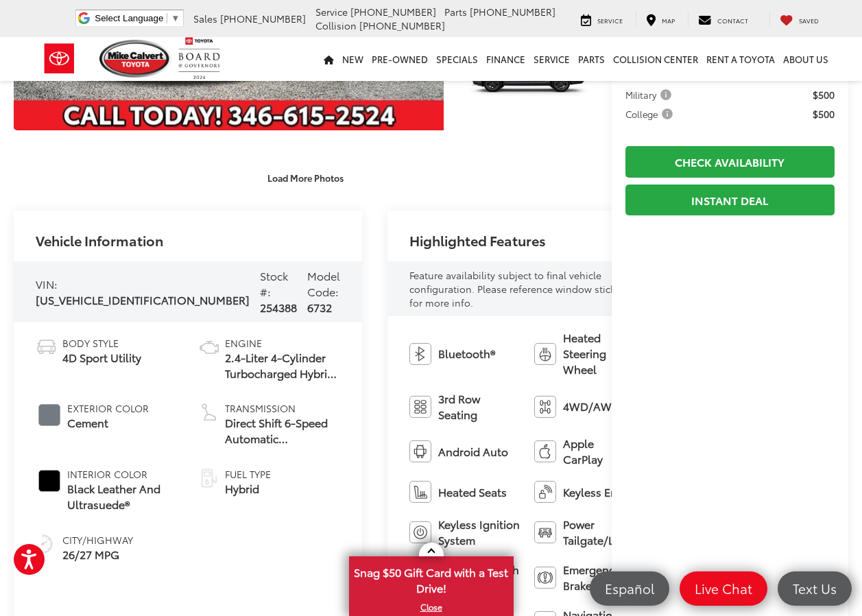
click at [572, 175] on div "Load More Photos" at bounding box center [306, 177] width 584 height 24
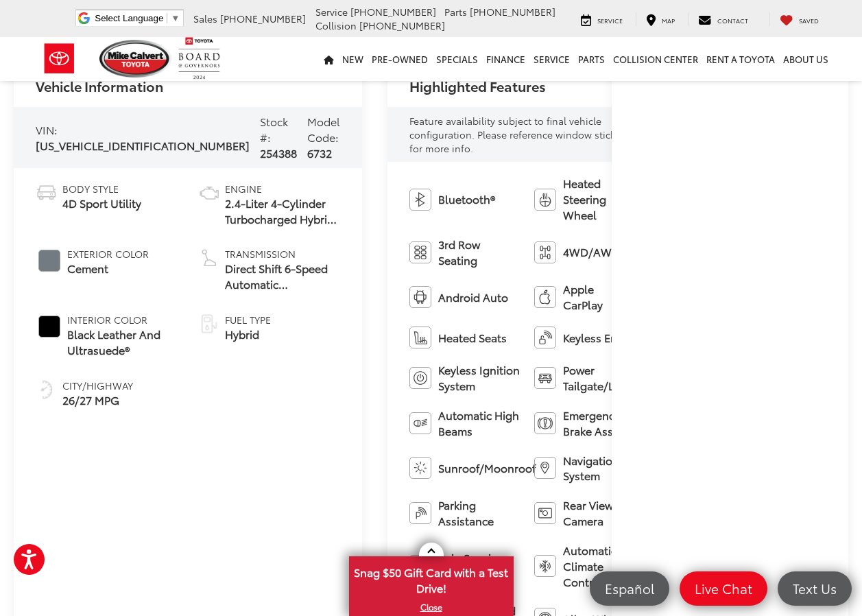
scroll to position [548, 0]
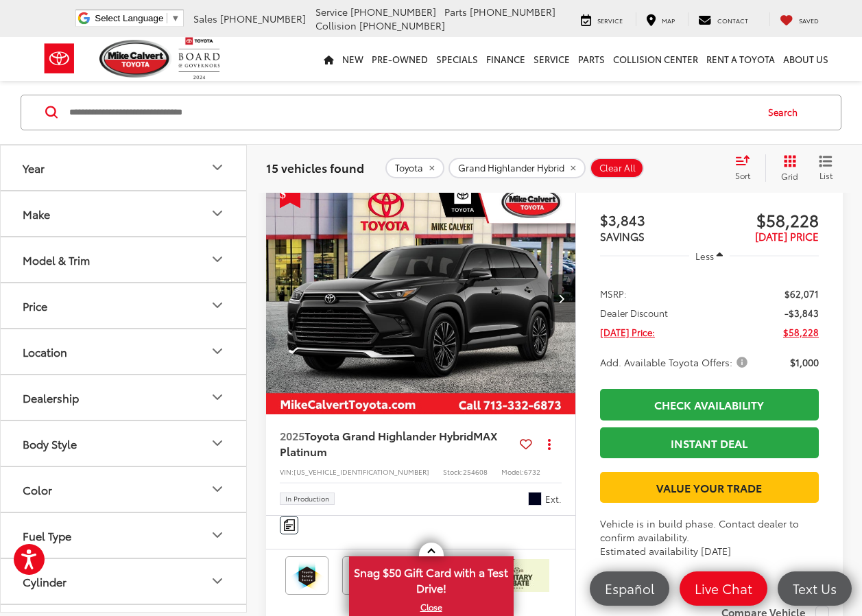
scroll to position [1006, 0]
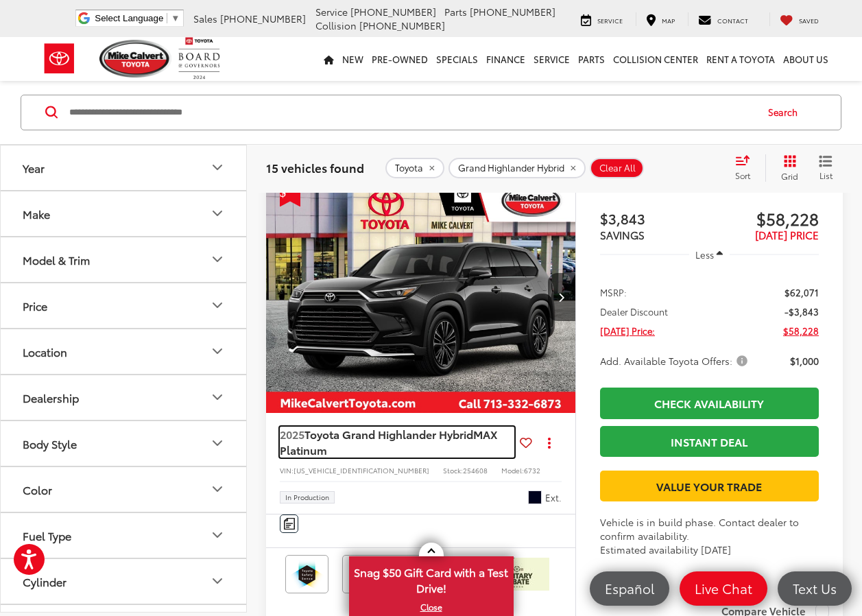
drag, startPoint x: 462, startPoint y: 494, endPoint x: 446, endPoint y: 502, distance: 18.1
click at [462, 442] on span "Toyota Grand Highlander Hybrid" at bounding box center [388, 434] width 169 height 16
